Goal: Task Accomplishment & Management: Use online tool/utility

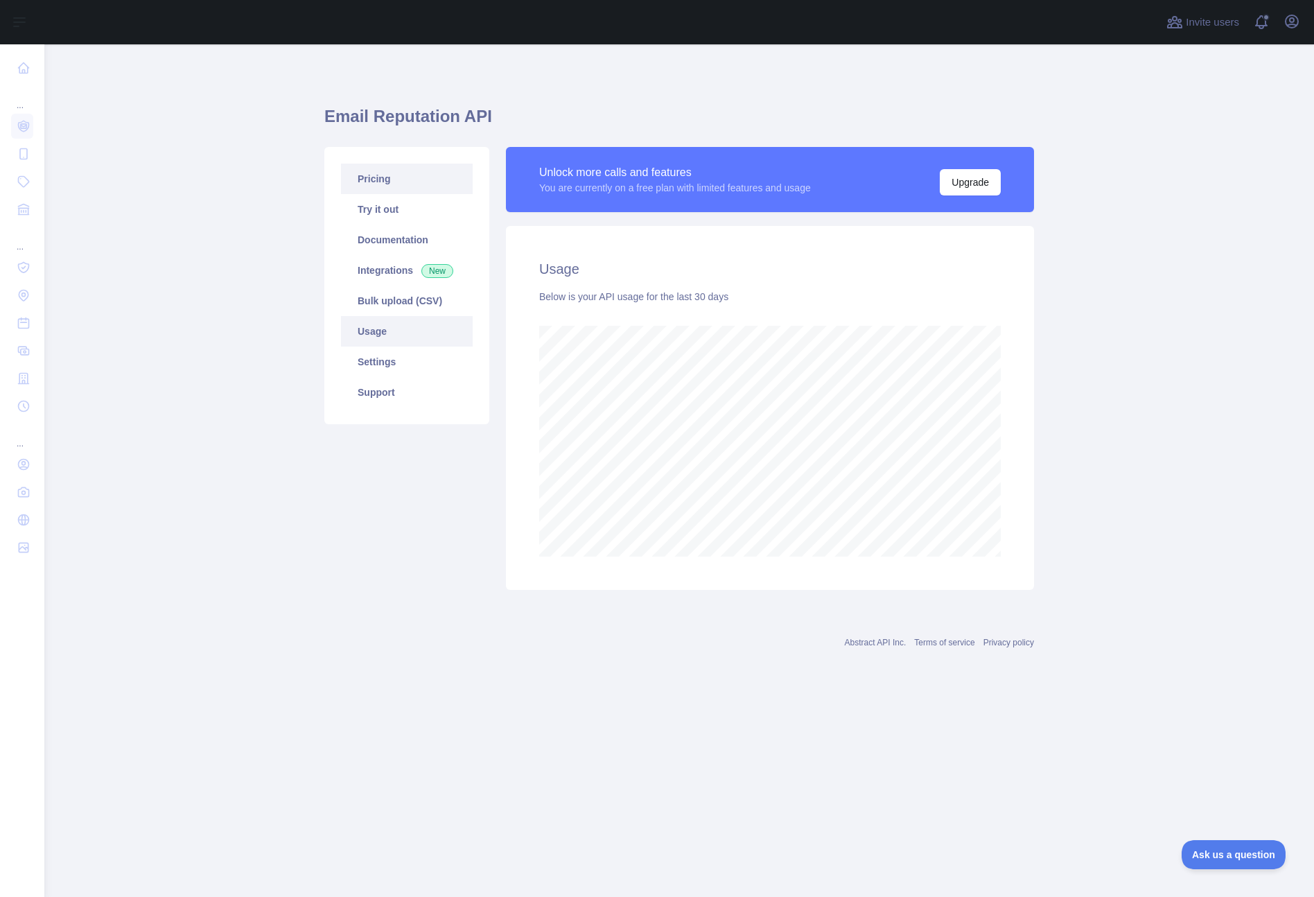
scroll to position [853, 1270]
click at [372, 364] on link "Settings" at bounding box center [407, 362] width 132 height 30
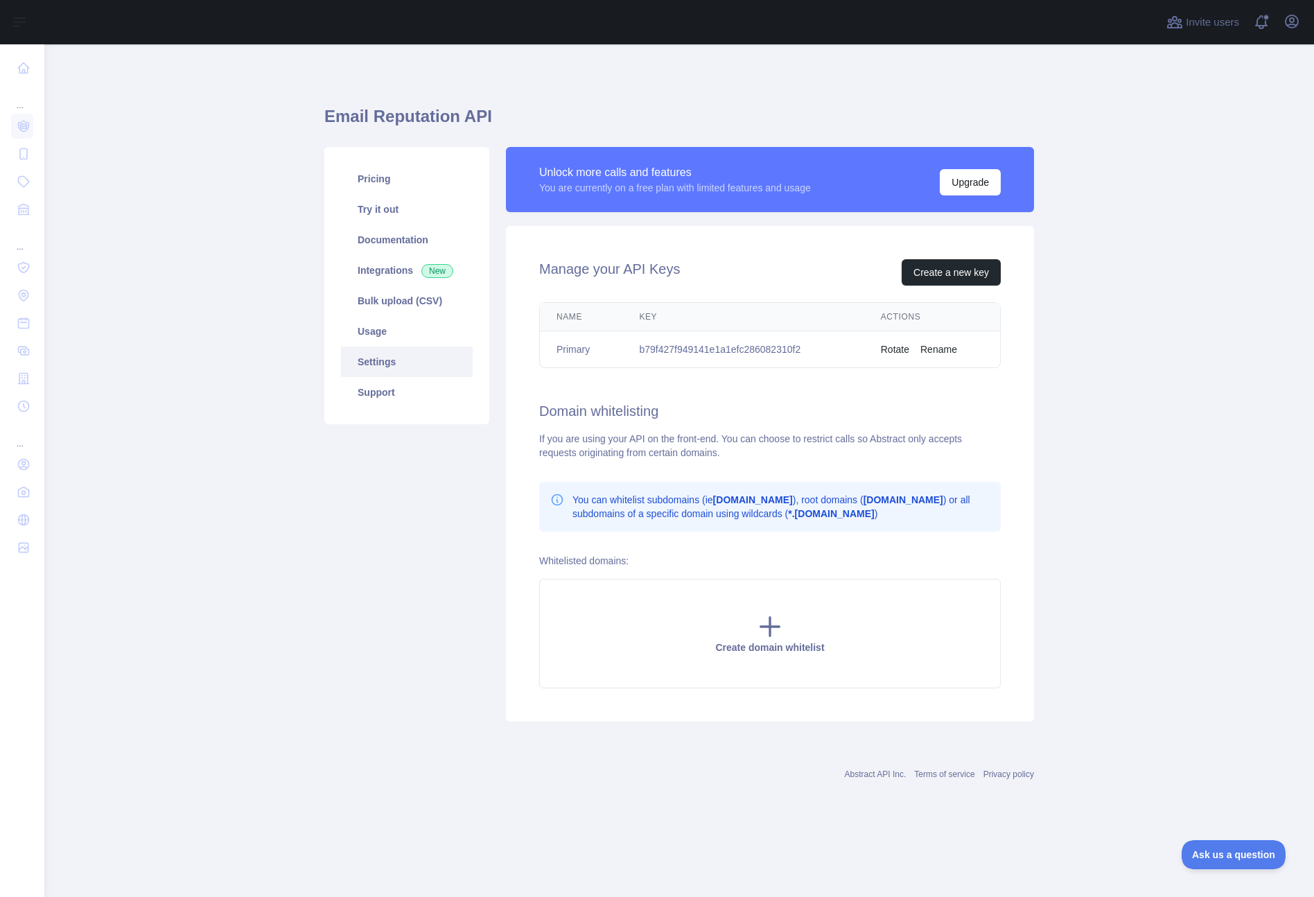
click at [731, 352] on td "b79f427f949141e1a1efc286082310f2" at bounding box center [742, 349] width 241 height 37
click at [733, 349] on td "b79f427f949141e1a1efc286082310f2" at bounding box center [742, 349] width 241 height 37
copy td "b79f427f949141e1a1efc286082310f2"
click at [391, 205] on link "Try it out" at bounding box center [407, 209] width 132 height 30
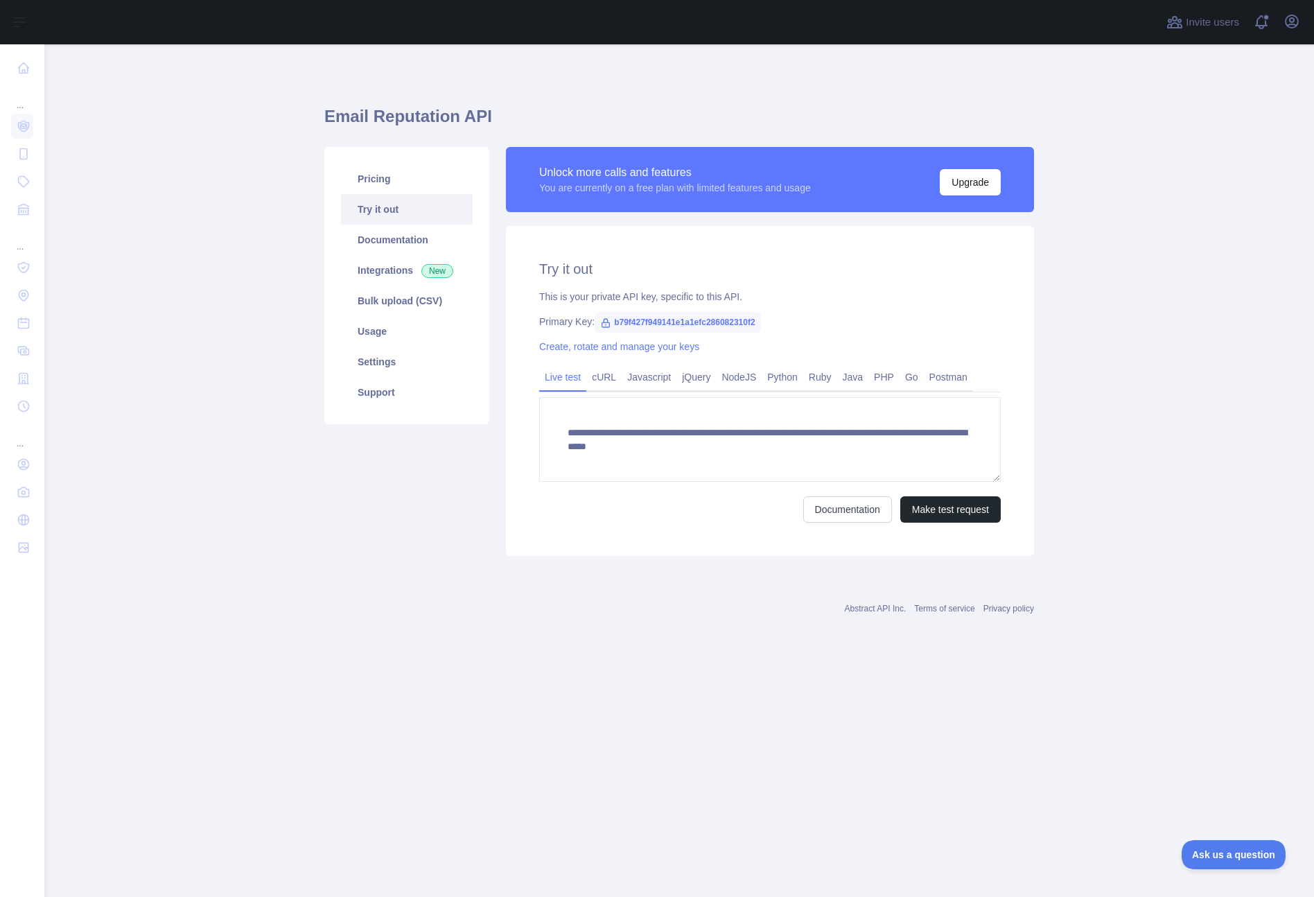
click at [391, 205] on link "Try it out" at bounding box center [407, 209] width 132 height 30
click at [948, 508] on button "Make test request" at bounding box center [950, 509] width 101 height 26
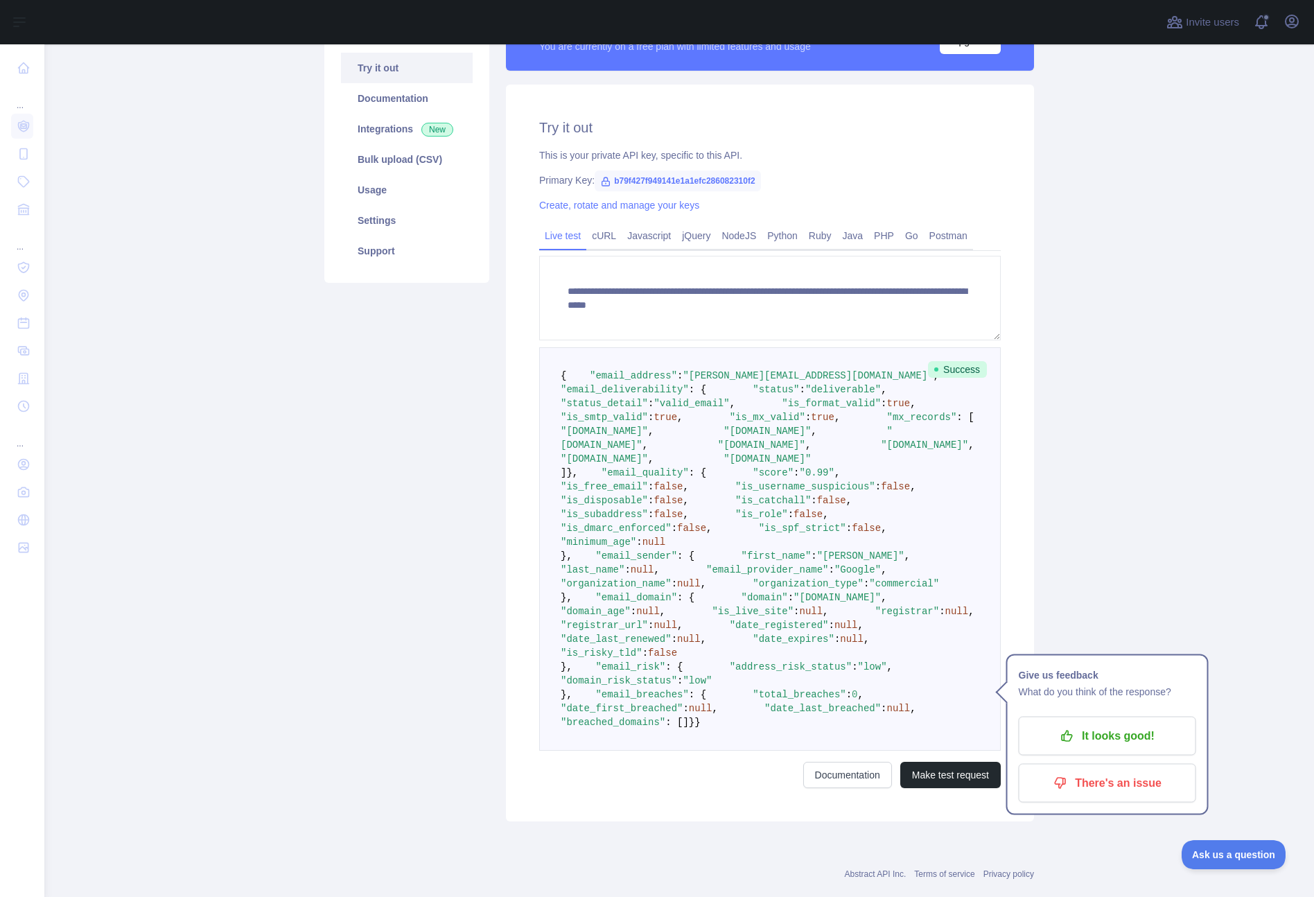
scroll to position [141, 0]
